Goal: Find contact information: Find specific fact

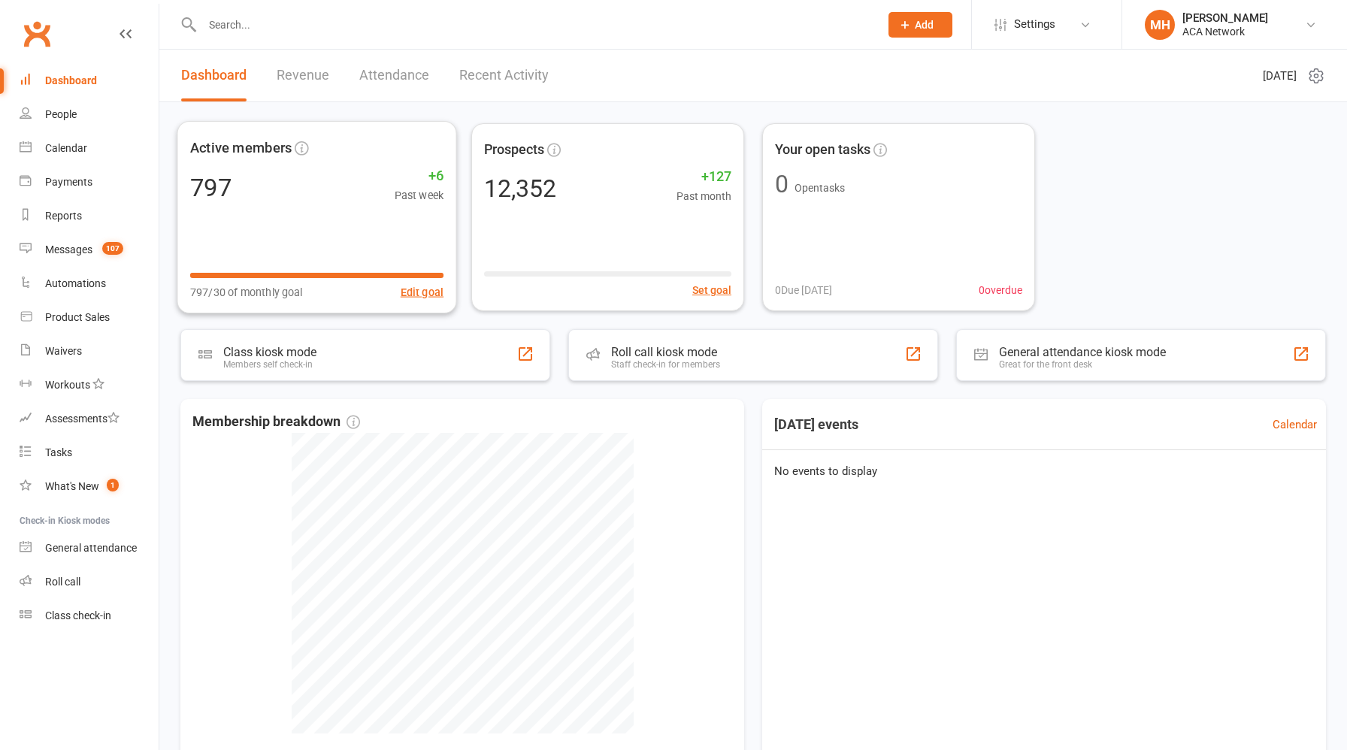
click at [302, 77] on link "Revenue" at bounding box center [303, 76] width 53 height 52
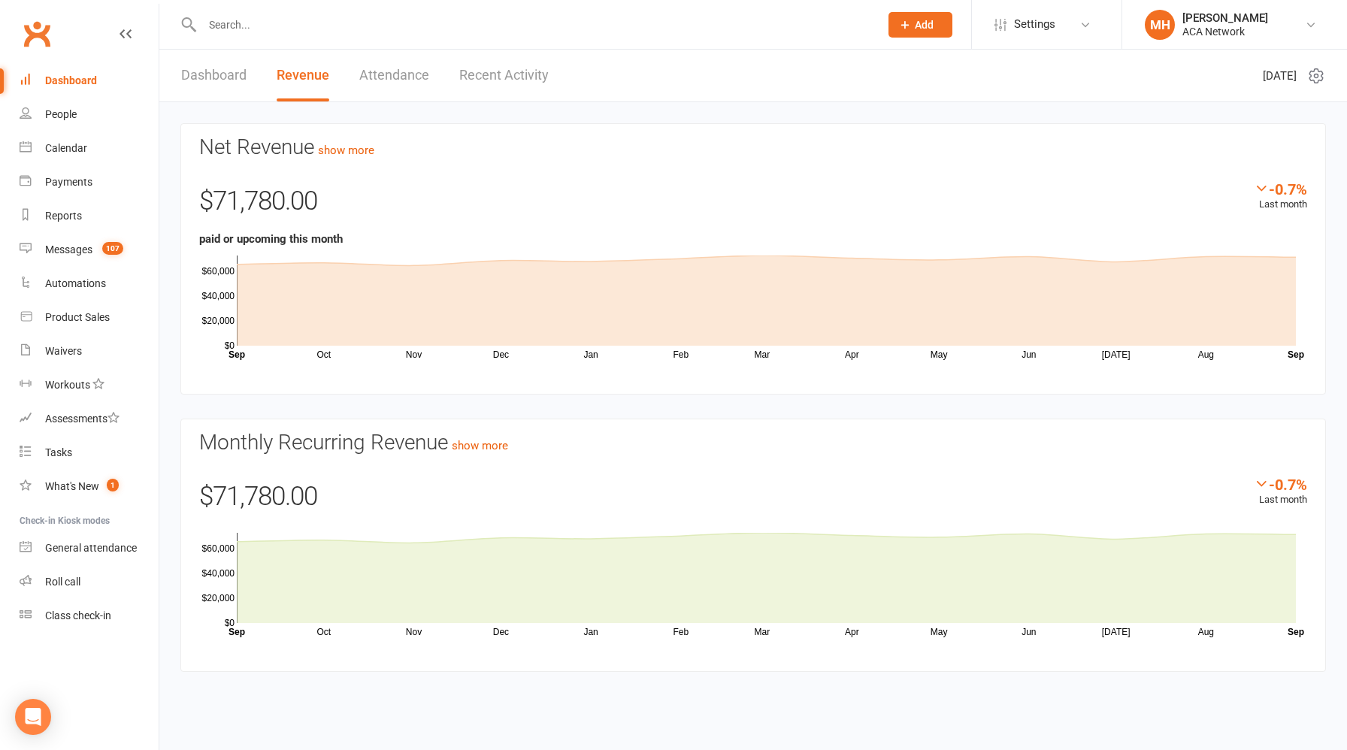
click at [371, 23] on input "text" at bounding box center [533, 24] width 671 height 21
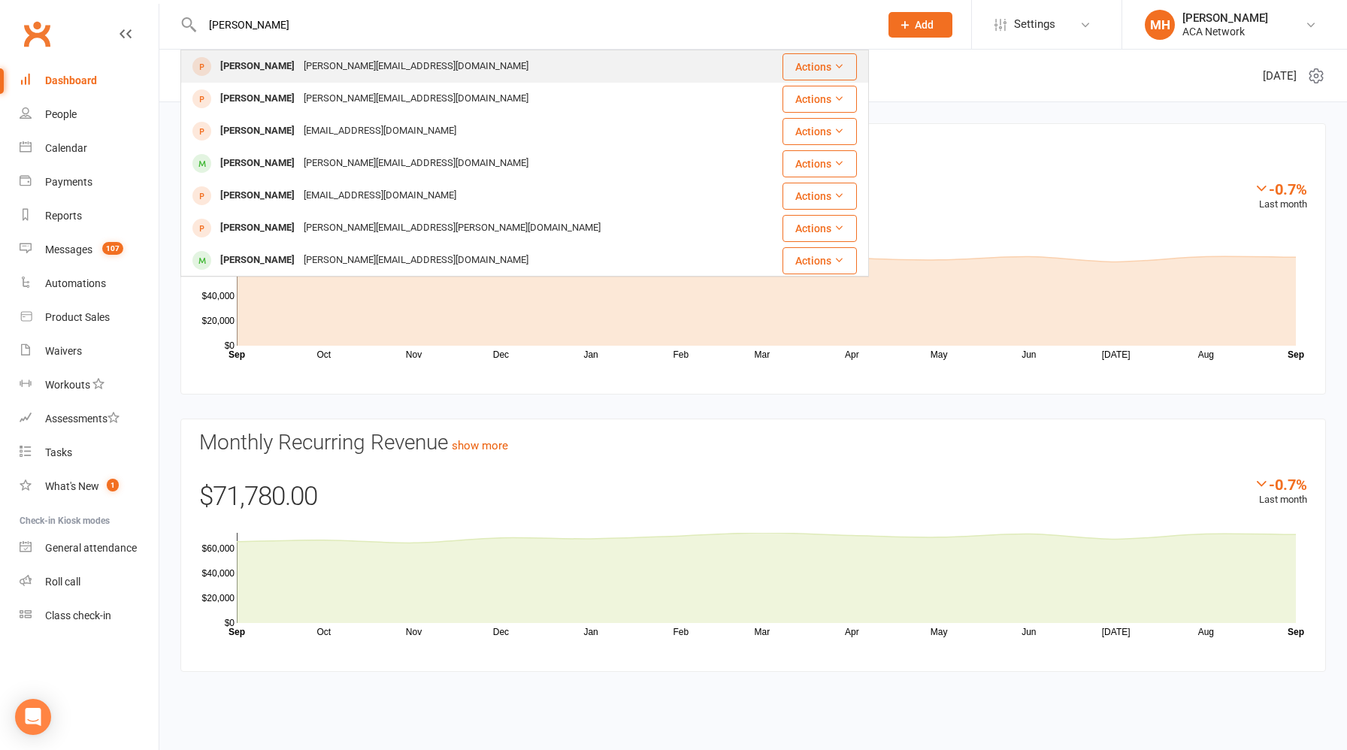
type input "[PERSON_NAME]"
click at [343, 67] on div "[PERSON_NAME][EMAIL_ADDRESS][DOMAIN_NAME]" at bounding box center [416, 67] width 234 height 22
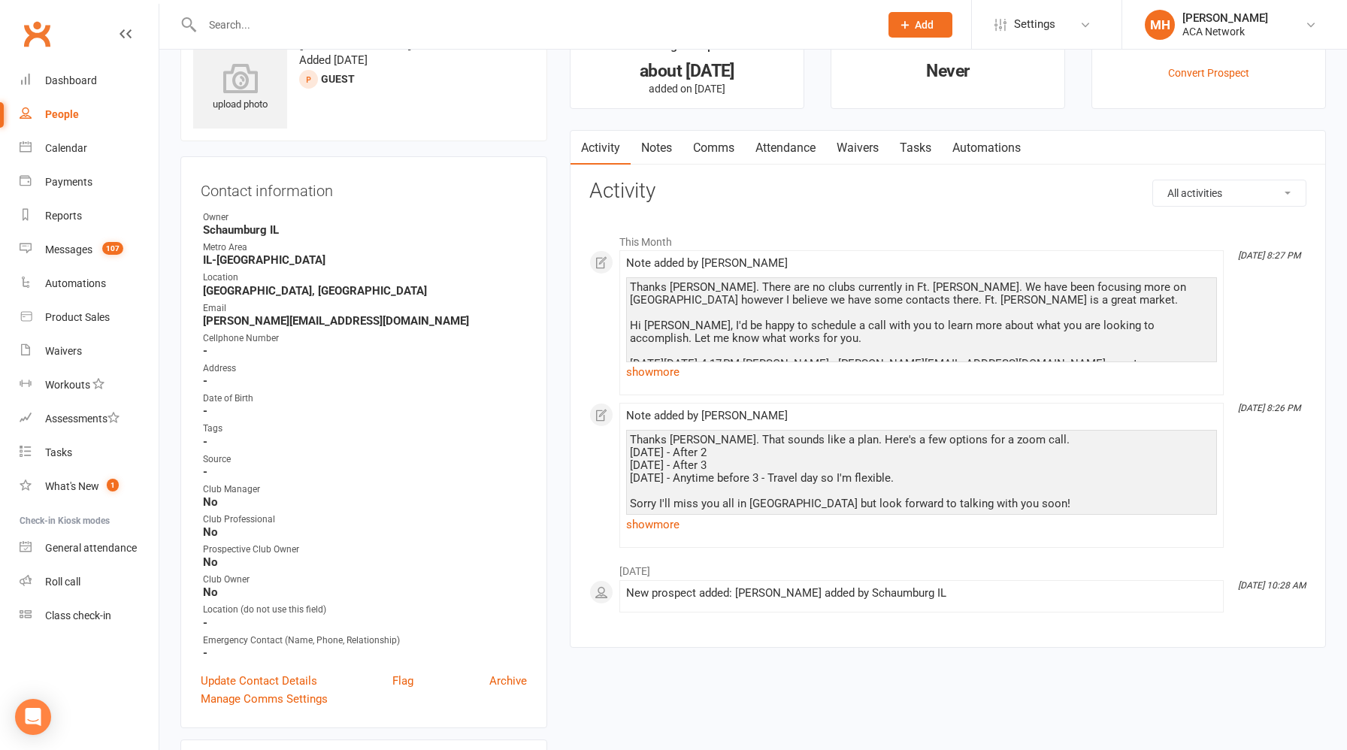
scroll to position [71, 0]
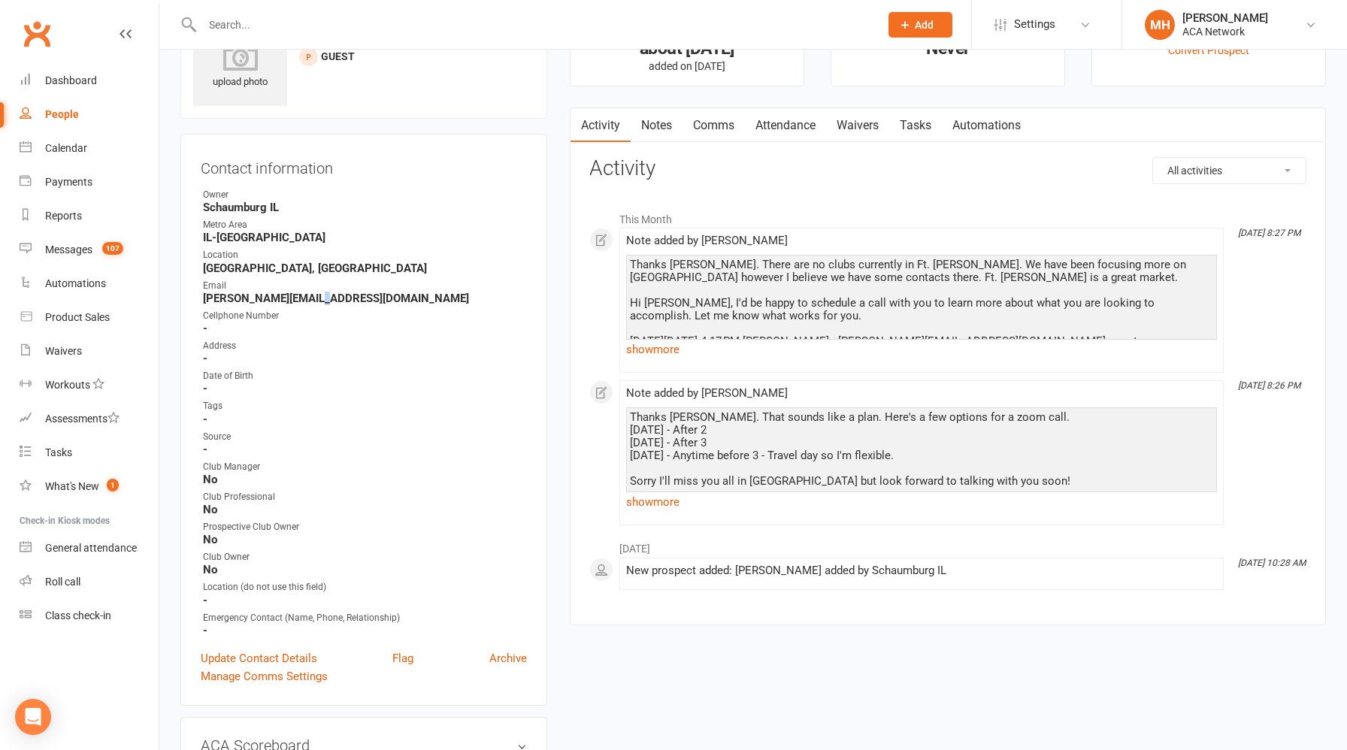
drag, startPoint x: 315, startPoint y: 299, endPoint x: 329, endPoint y: 301, distance: 13.7
click at [319, 301] on strong "[PERSON_NAME][EMAIL_ADDRESS][DOMAIN_NAME]" at bounding box center [365, 299] width 324 height 14
drag, startPoint x: 329, startPoint y: 300, endPoint x: 197, endPoint y: 302, distance: 132.4
click at [197, 302] on div "Contact information Owner [GEOGRAPHIC_DATA] [GEOGRAPHIC_DATA]-[GEOGRAPHIC_DATA]…" at bounding box center [363, 420] width 367 height 572
copy strong "[PERSON_NAME][EMAIL_ADDRESS][DOMAIN_NAME]"
